Goal: Obtain resource: Download file/media

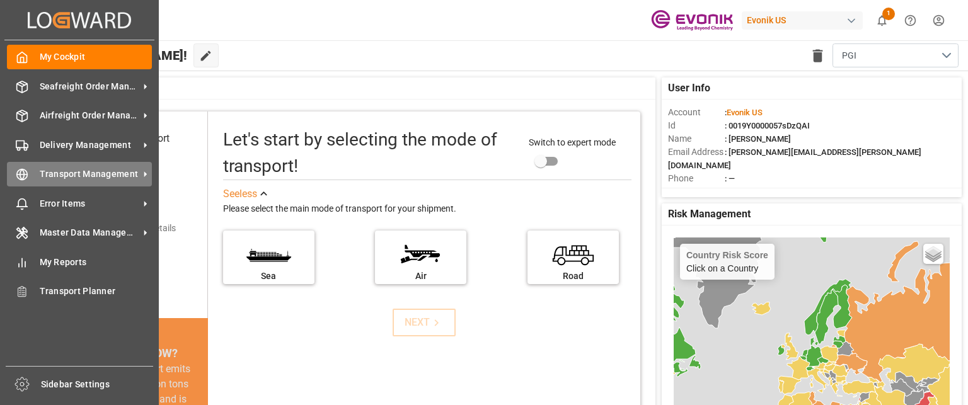
click at [76, 175] on span "Transport Management" at bounding box center [90, 174] width 100 height 13
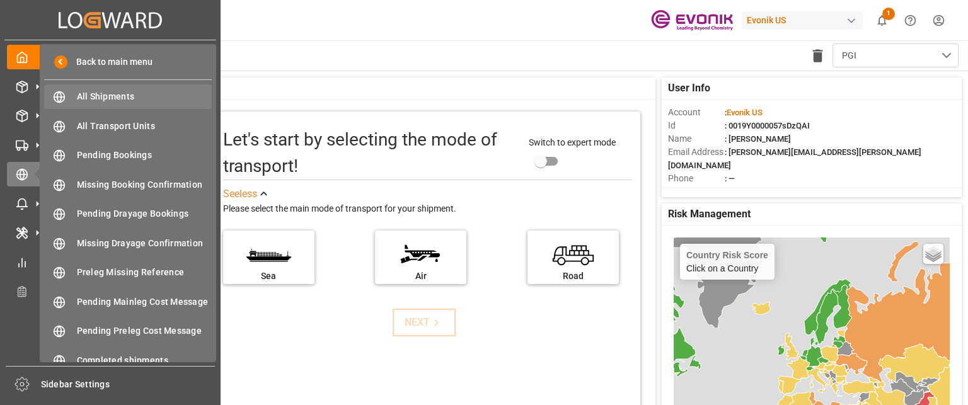
click at [126, 95] on span "All Shipments" at bounding box center [145, 96] width 136 height 13
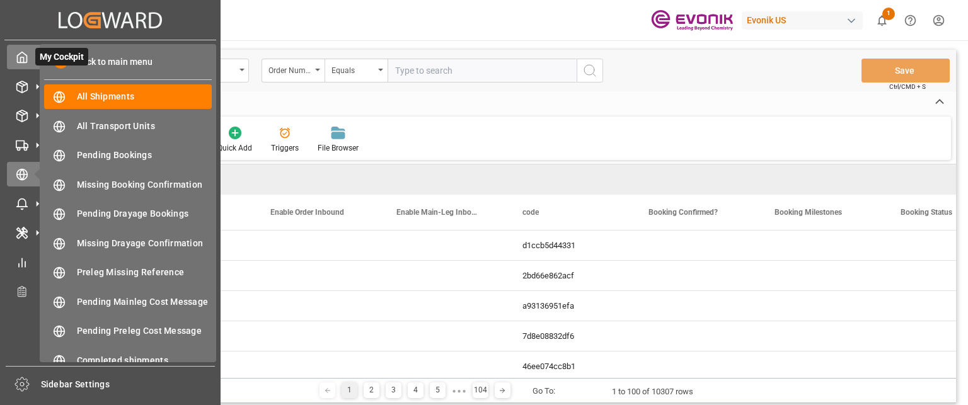
click at [85, 73] on div "Back to main menu" at bounding box center [128, 62] width 168 height 26
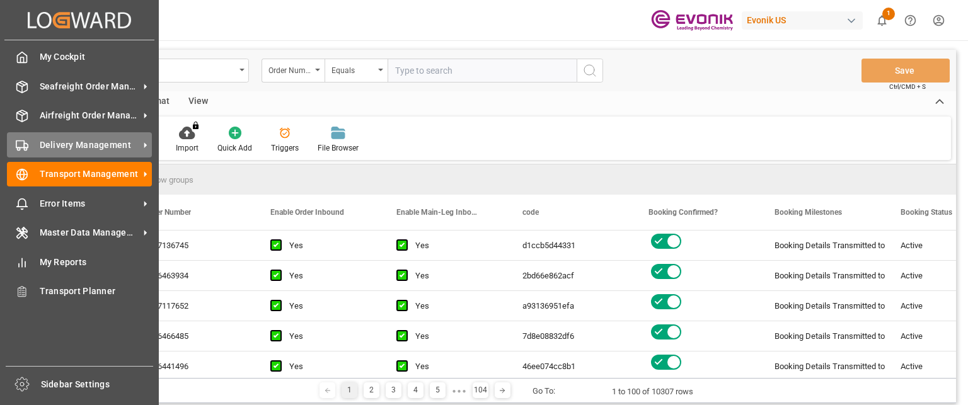
click at [93, 136] on div "Delivery Management Delivery Management" at bounding box center [79, 144] width 145 height 25
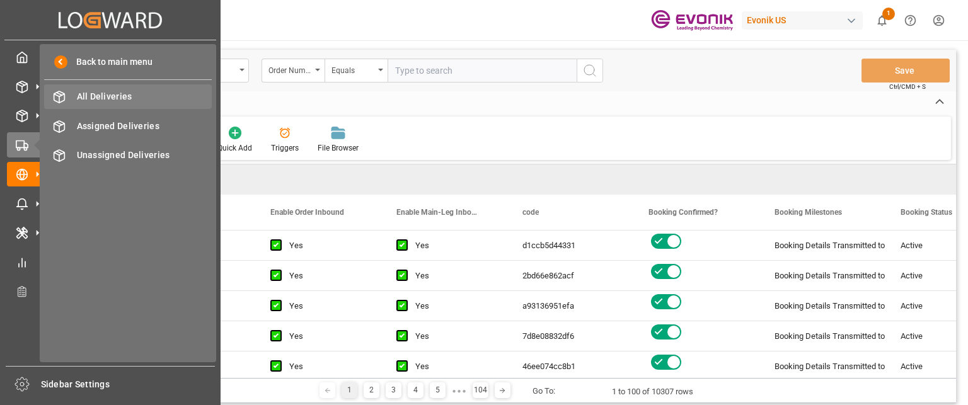
click at [117, 93] on span "All Deliveries" at bounding box center [145, 96] width 136 height 13
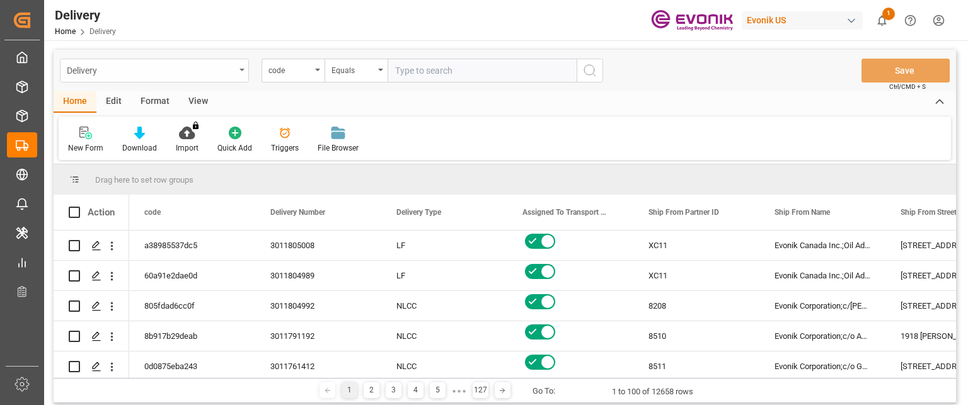
click at [235, 70] on div "Delivery" at bounding box center [151, 70] width 168 height 16
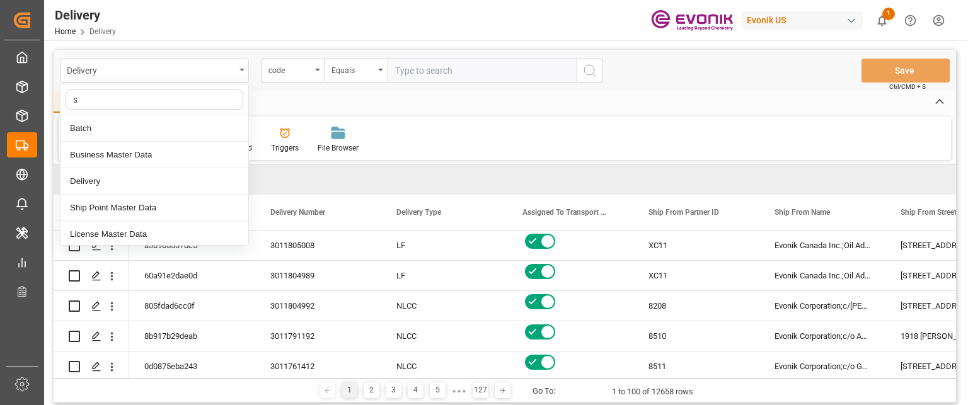
type input "sa"
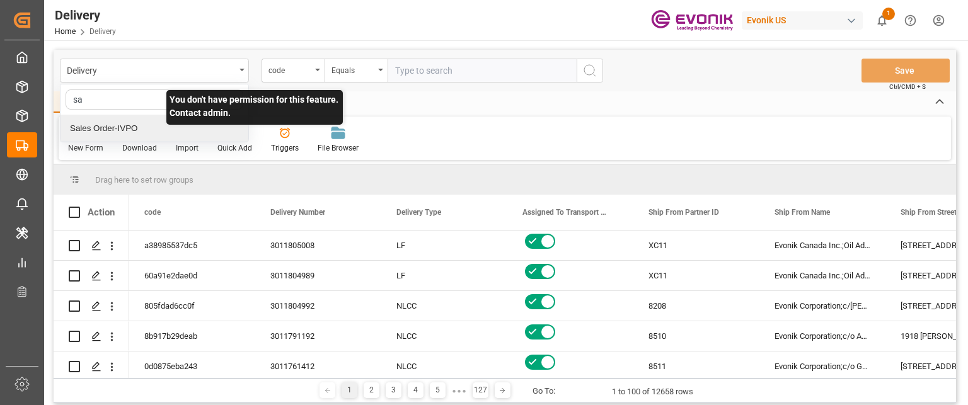
click at [103, 125] on div "Sales Order-IVPO" at bounding box center [155, 128] width 188 height 26
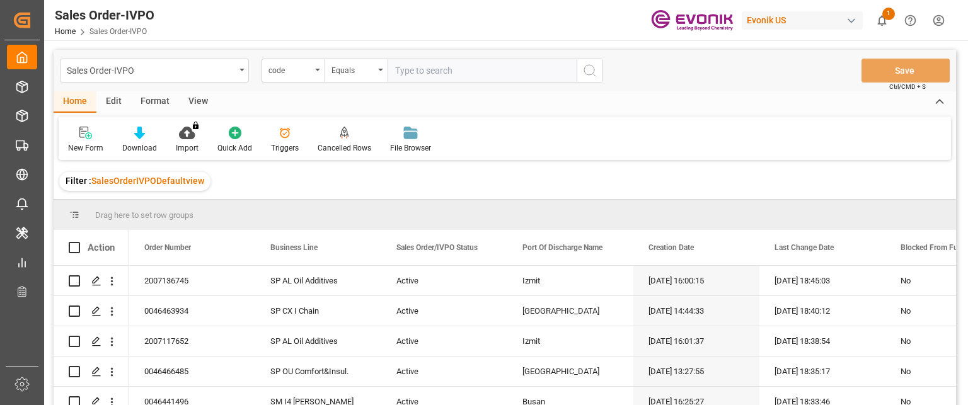
click at [154, 103] on div "Format" at bounding box center [155, 101] width 48 height 21
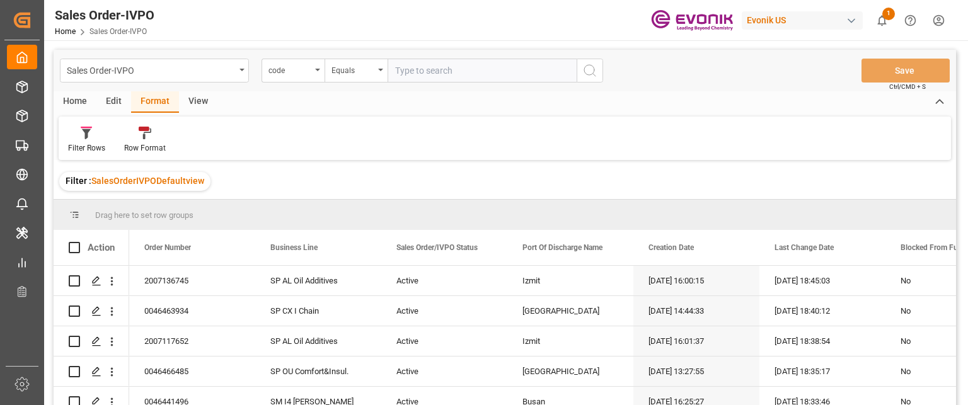
click at [184, 101] on div "View" at bounding box center [198, 101] width 38 height 21
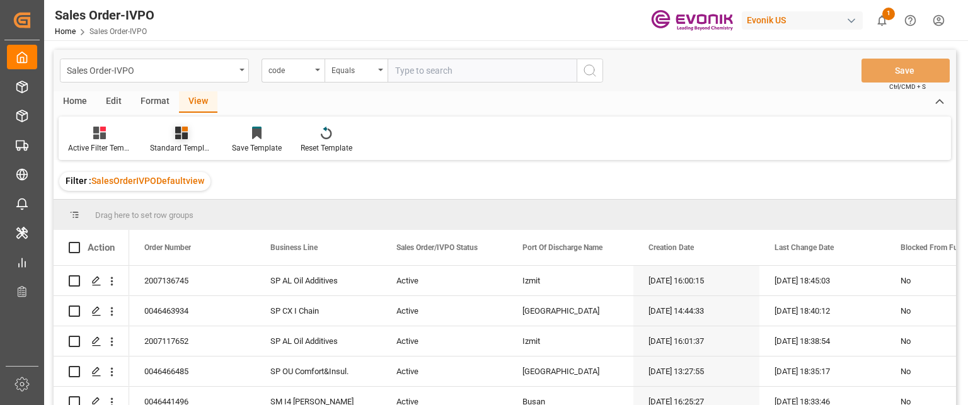
click at [161, 147] on div "Standard Templates" at bounding box center [181, 147] width 63 height 11
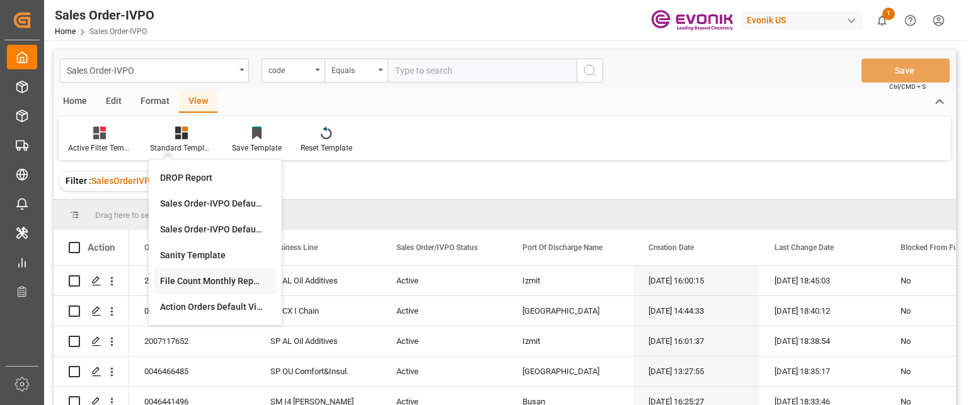
click at [182, 280] on div "File Count Monthly Report" at bounding box center [215, 281] width 110 height 13
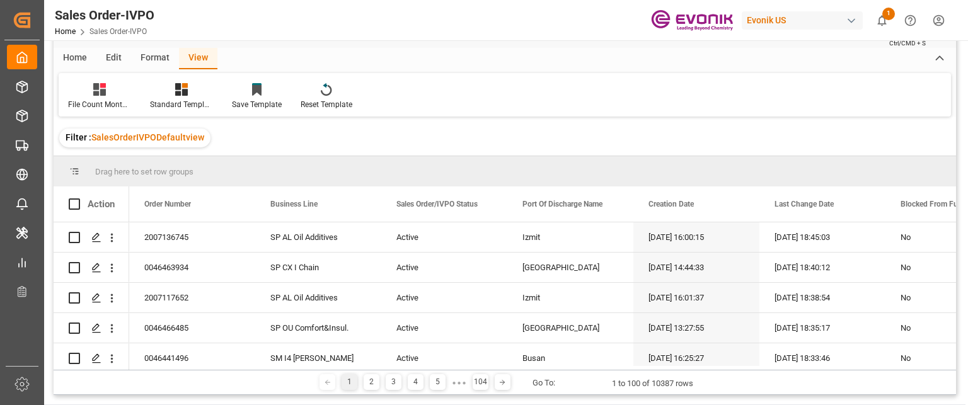
scroll to position [63, 0]
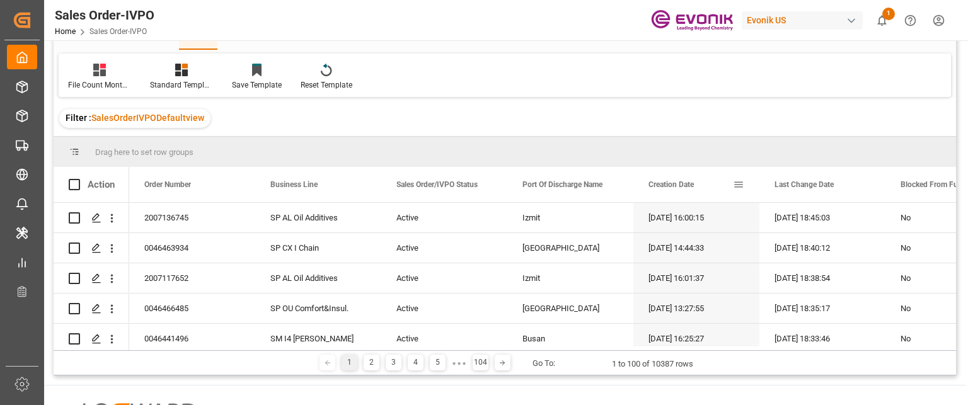
click at [736, 180] on span at bounding box center [738, 184] width 11 height 11
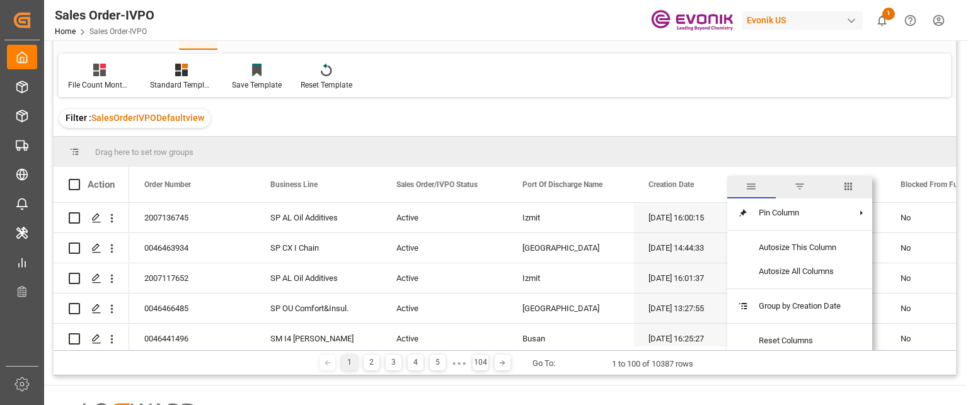
click at [788, 186] on span "filter" at bounding box center [800, 187] width 49 height 23
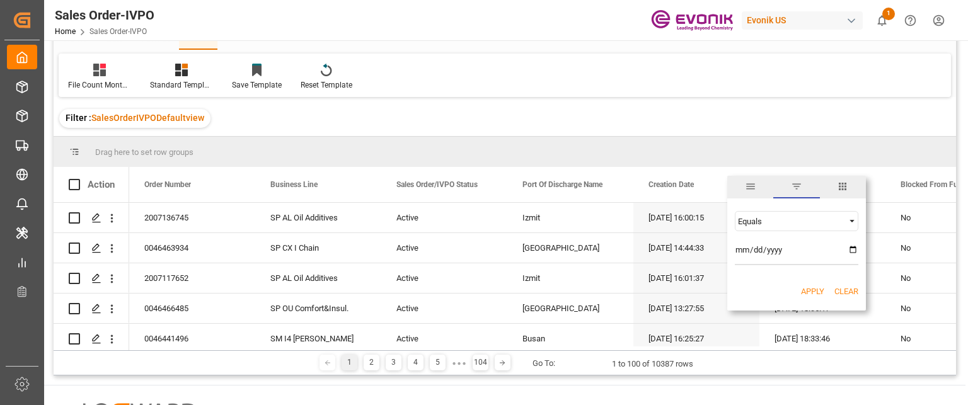
click at [764, 221] on div "Equals" at bounding box center [791, 221] width 106 height 9
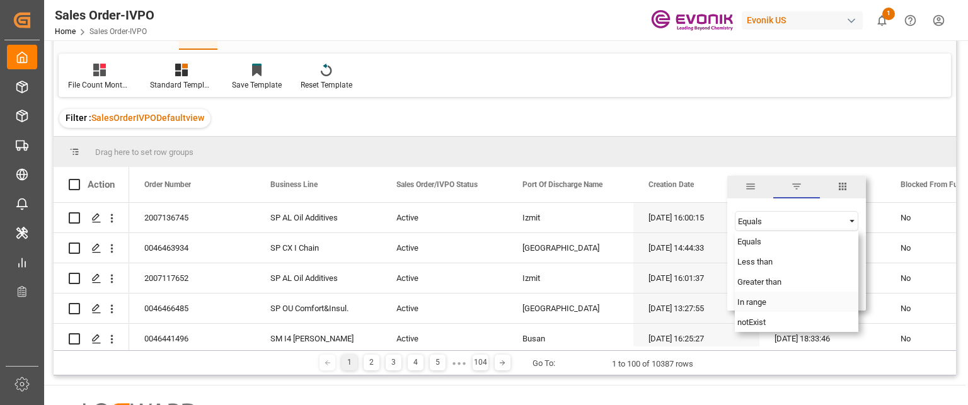
click at [746, 300] on span "In range" at bounding box center [752, 302] width 29 height 9
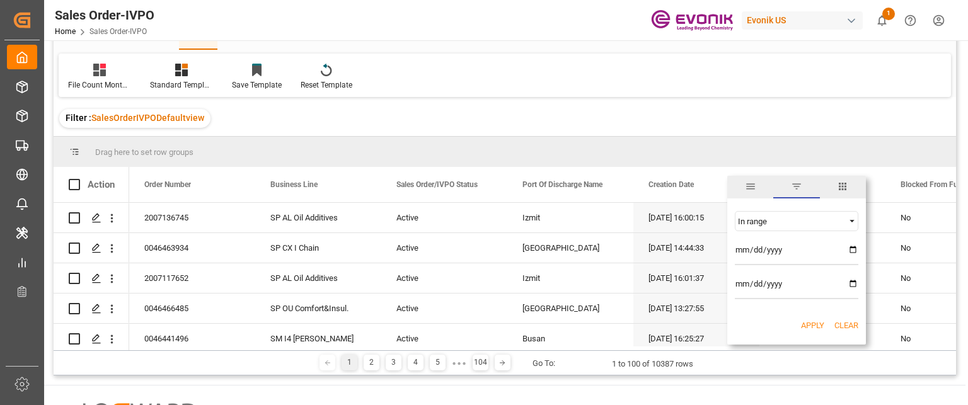
click at [742, 245] on input "date" at bounding box center [797, 252] width 124 height 25
type input "[DATE]"
click at [741, 284] on input "date" at bounding box center [797, 286] width 124 height 25
type input "[DATE]"
click at [811, 326] on button "Apply" at bounding box center [812, 326] width 23 height 13
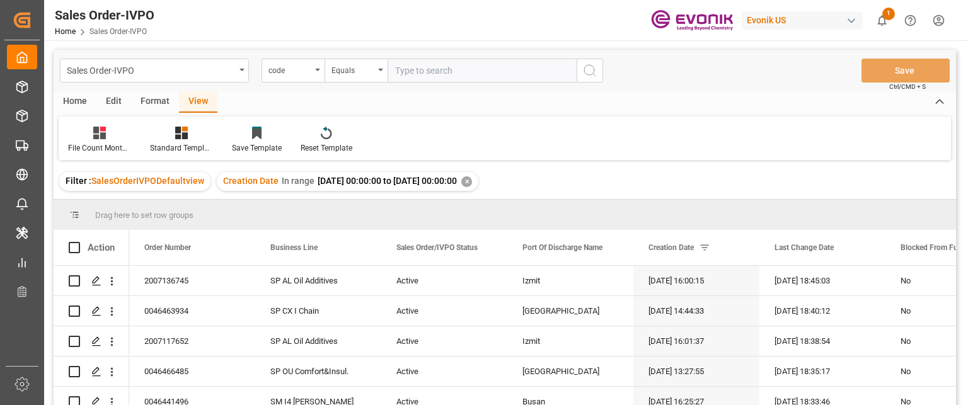
click at [81, 105] on div "Home" at bounding box center [75, 101] width 43 height 21
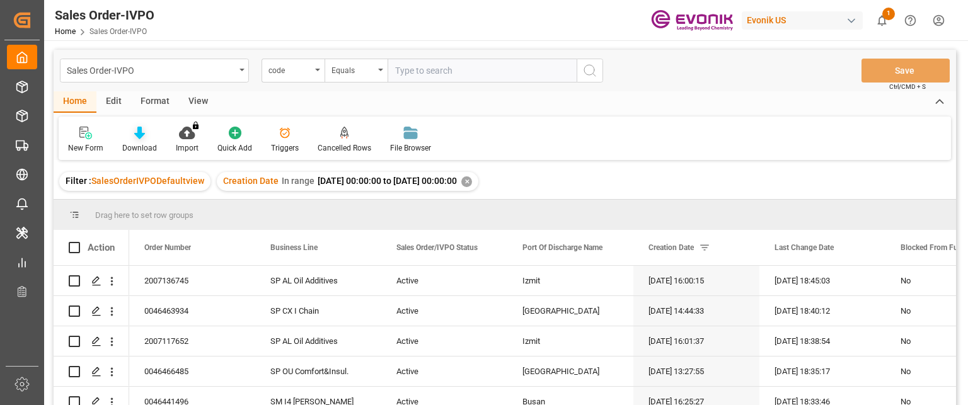
click at [139, 137] on icon at bounding box center [139, 133] width 11 height 13
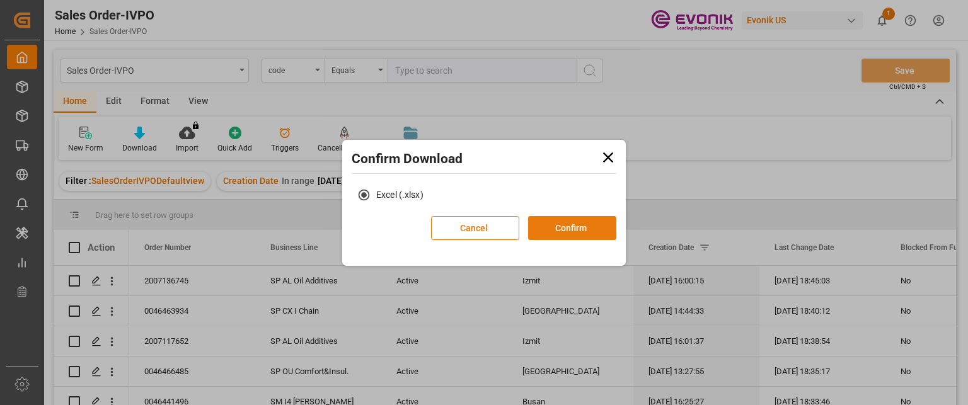
click at [593, 221] on button "Confirm" at bounding box center [572, 228] width 88 height 24
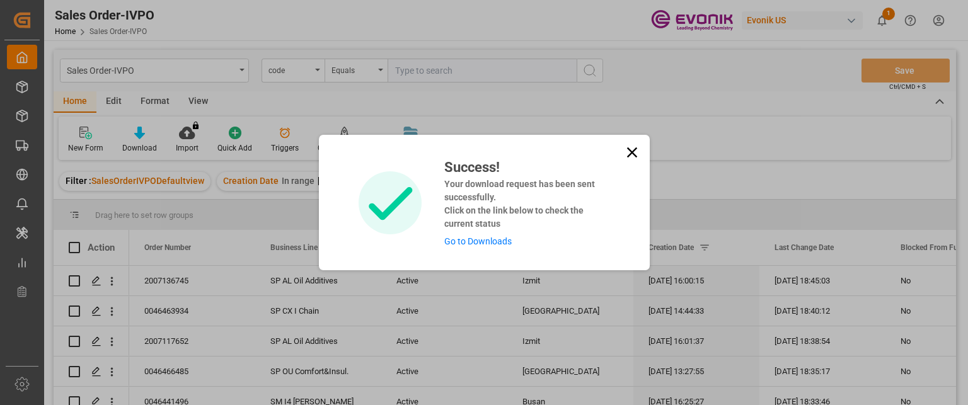
click at [504, 242] on link "Go to Downloads" at bounding box center [477, 241] width 67 height 10
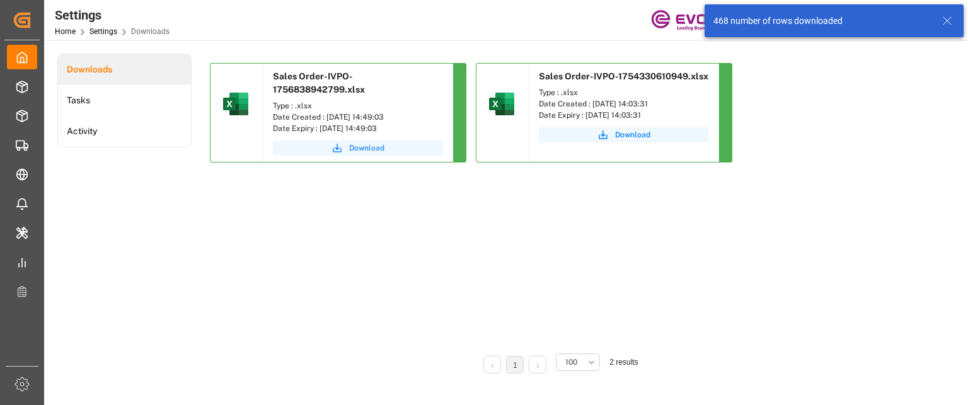
click at [358, 142] on span "Download" at bounding box center [366, 147] width 35 height 11
